Goal: Task Accomplishment & Management: Use online tool/utility

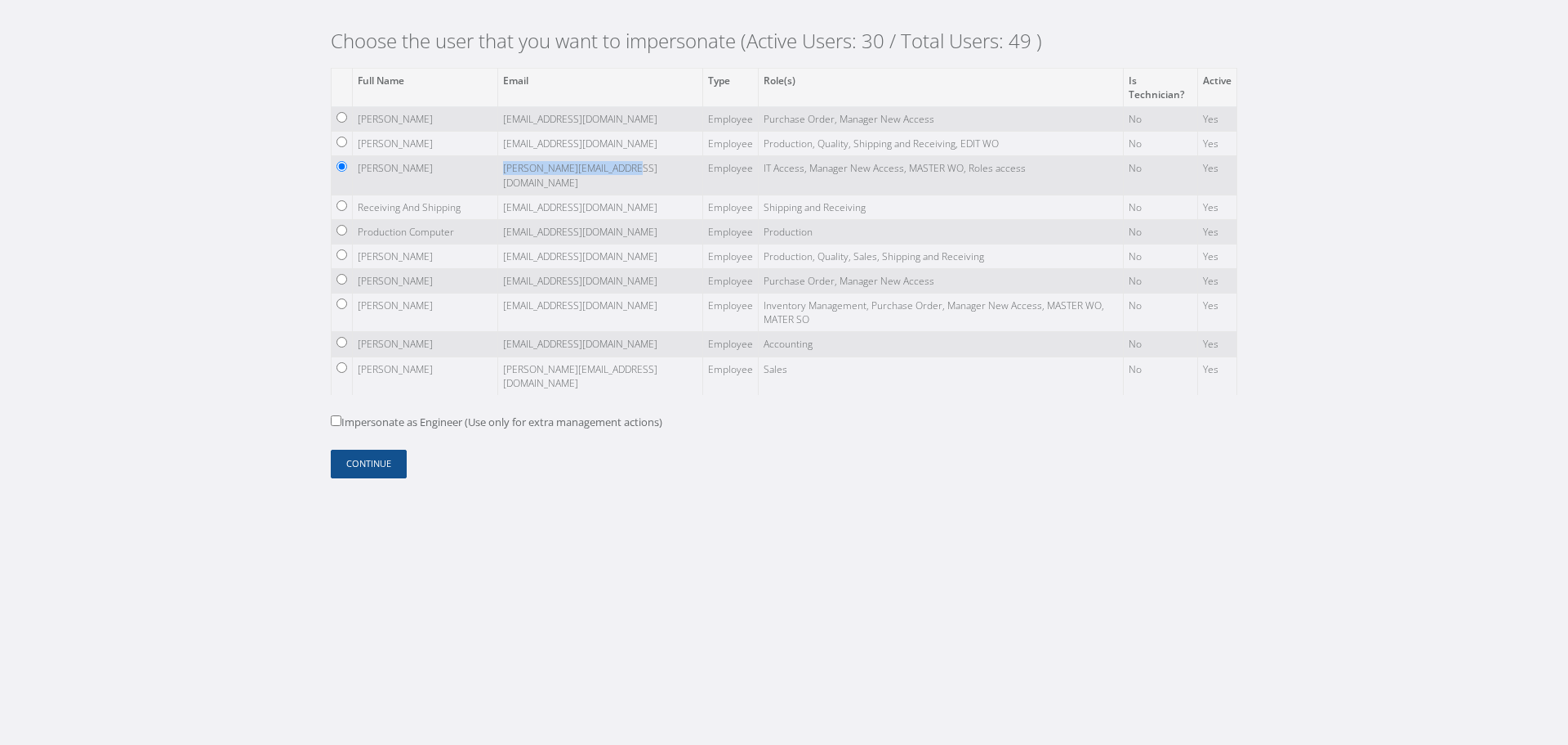
drag, startPoint x: 466, startPoint y: 170, endPoint x: 613, endPoint y: 170, distance: 147.0
click at [613, 170] on td "[PERSON_NAME][EMAIL_ADDRESS][DOMAIN_NAME]" at bounding box center [601, 175] width 205 height 39
click at [411, 170] on td "[PERSON_NAME]" at bounding box center [425, 175] width 146 height 39
drag, startPoint x: 358, startPoint y: 169, endPoint x: 623, endPoint y: 169, distance: 265.0
click at [623, 169] on tr "[PERSON_NAME] [PERSON_NAME][EMAIL_ADDRESS][DOMAIN_NAME] Employee IT Access, Man…" at bounding box center [784, 175] width 906 height 39
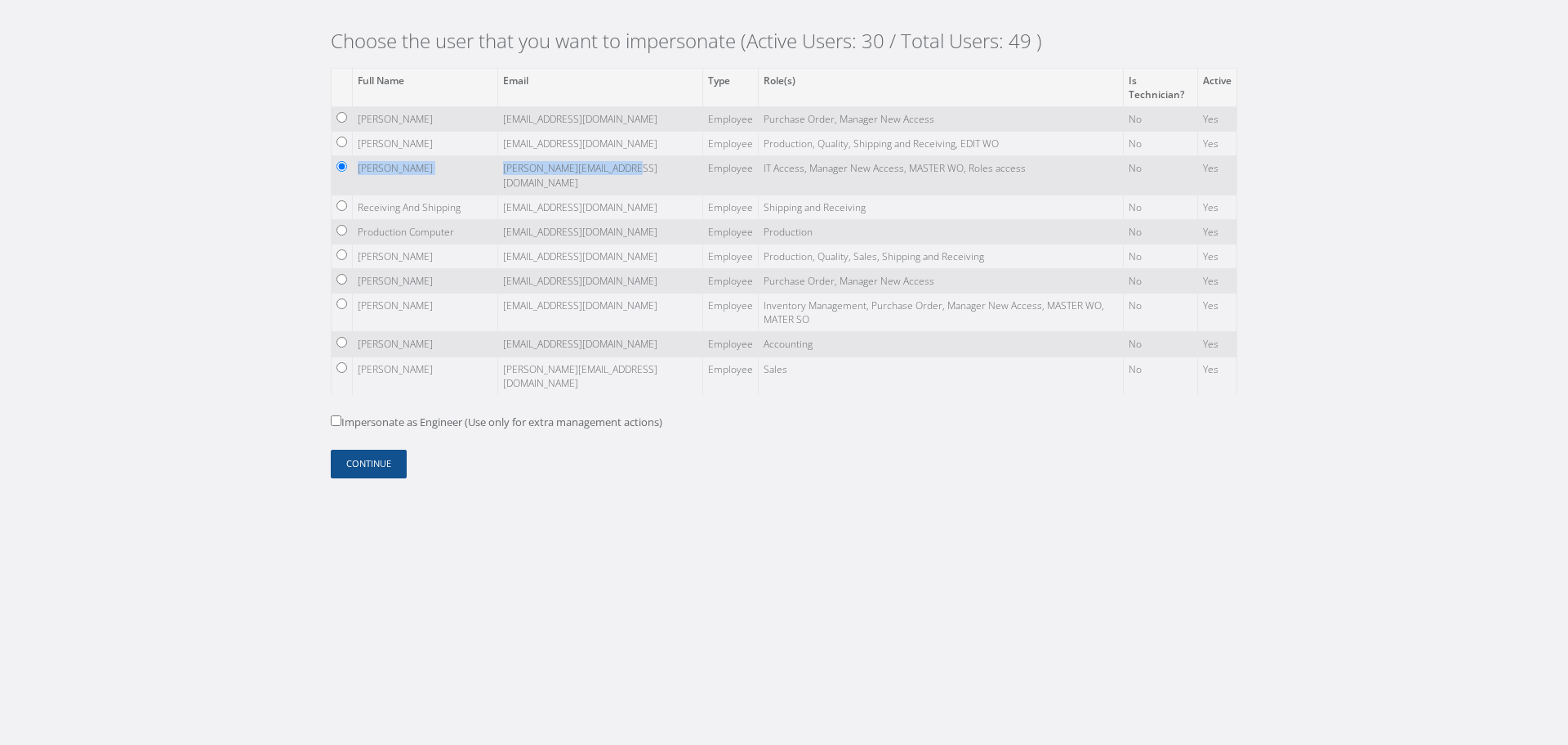
copy tr "[PERSON_NAME] [PERSON_NAME][EMAIL_ADDRESS][DOMAIN_NAME]"
click at [601, 163] on td "[PERSON_NAME][EMAIL_ADDRESS][DOMAIN_NAME]" at bounding box center [601, 175] width 205 height 39
drag, startPoint x: 602, startPoint y: 167, endPoint x: 464, endPoint y: 174, distance: 138.2
click at [499, 174] on td "[PERSON_NAME][EMAIL_ADDRESS][DOMAIN_NAME]" at bounding box center [601, 175] width 205 height 39
copy td "[PERSON_NAME][EMAIL_ADDRESS][DOMAIN_NAME]"
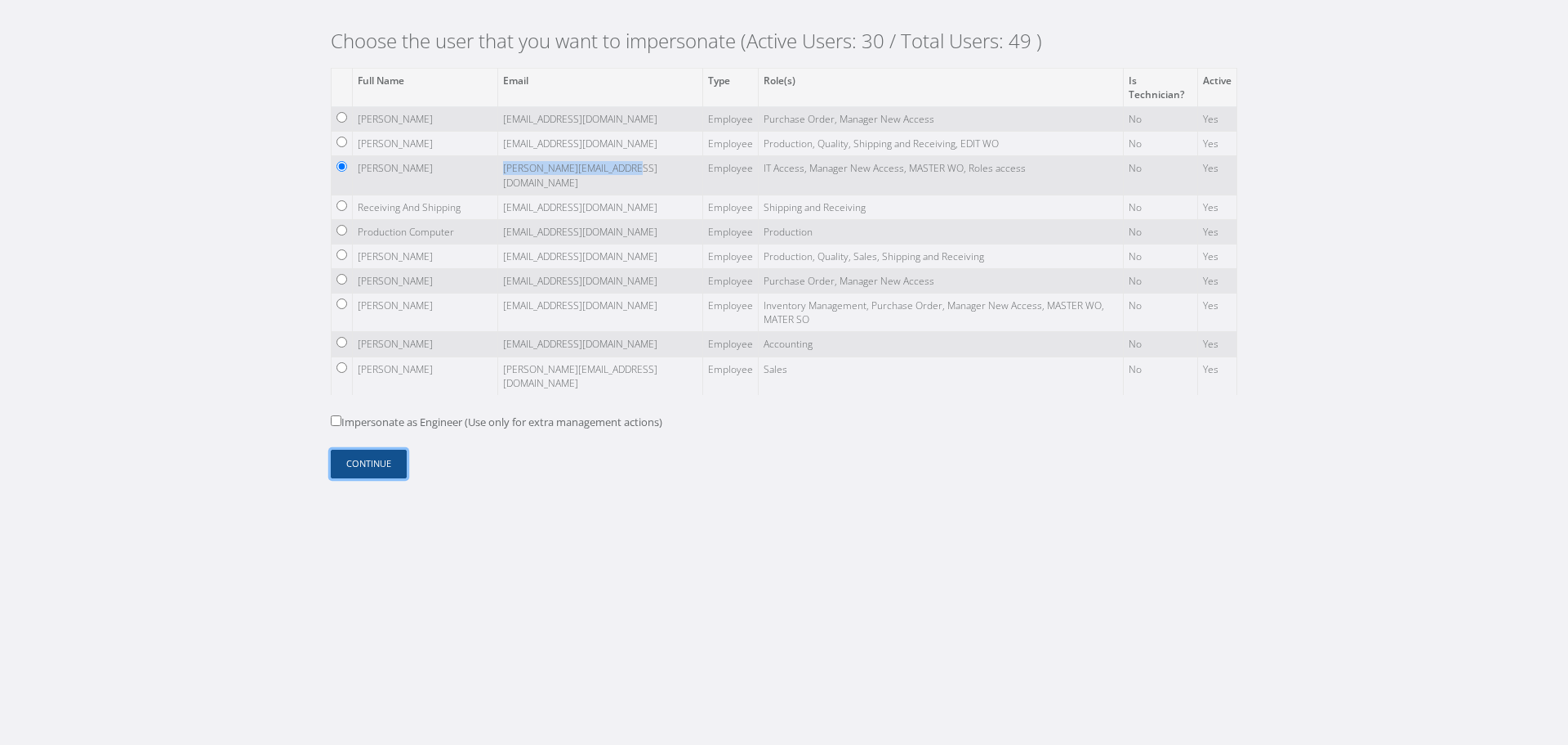
click at [369, 457] on button "Continue" at bounding box center [369, 463] width 76 height 29
